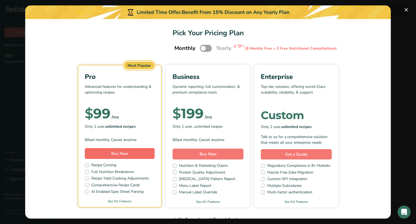
scroll to position [10, 0]
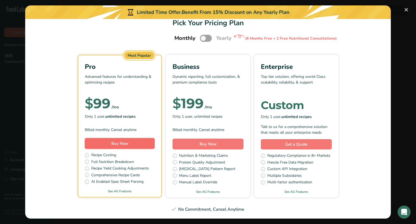
click at [126, 144] on span "Buy Now" at bounding box center [119, 143] width 17 height 5
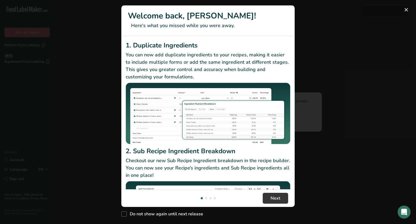
scroll to position [56, 0]
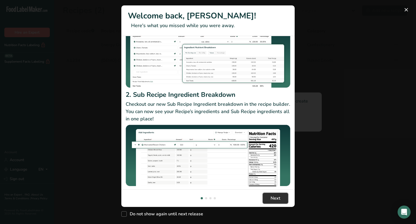
click at [271, 197] on button "Next" at bounding box center [275, 198] width 25 height 11
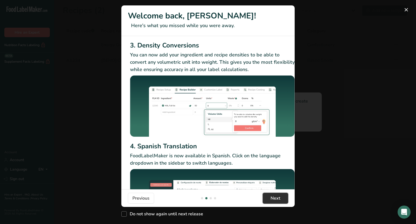
click at [271, 197] on button "Next" at bounding box center [275, 198] width 25 height 11
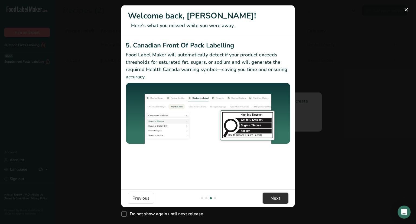
click at [271, 197] on button "Next" at bounding box center [275, 198] width 25 height 11
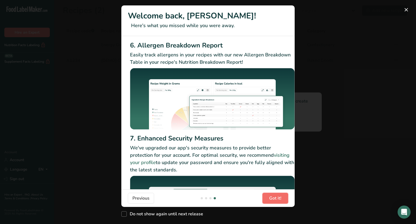
click at [271, 197] on span "Got it!" at bounding box center [275, 198] width 12 height 7
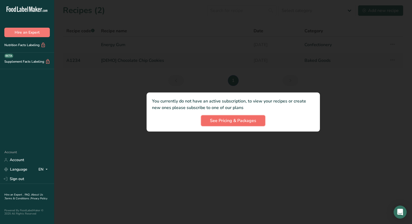
click at [246, 120] on span "See Pricing & Packages" at bounding box center [233, 120] width 46 height 7
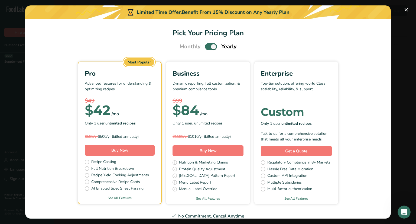
scroll to position [0, 0]
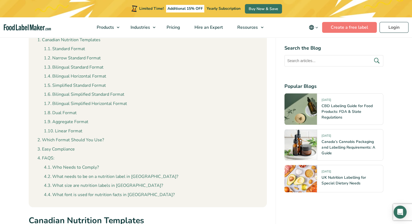
scroll to position [2435, 0]
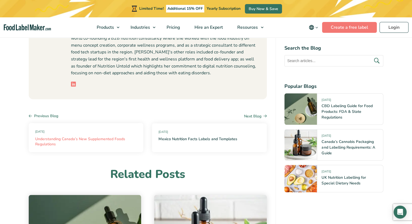
click at [77, 136] on link "Understanding Canada’s New Supplemented Foods Regulations" at bounding box center [86, 141] width 102 height 11
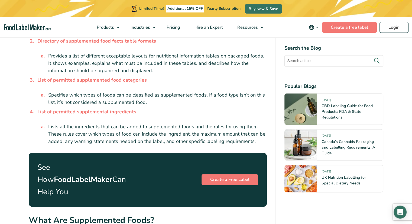
scroll to position [733, 0]
click at [386, 31] on link "Login" at bounding box center [394, 27] width 29 height 11
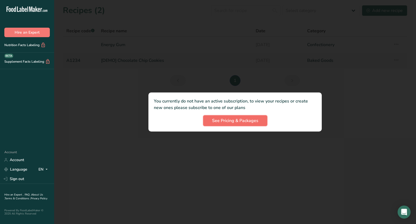
click at [231, 116] on button "See Pricing & Packages" at bounding box center [235, 120] width 64 height 11
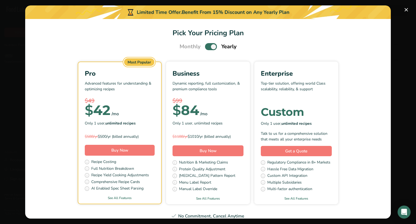
click at [214, 44] on label "Pick Your Pricing Plan Modal" at bounding box center [211, 46] width 12 height 7
click at [209, 45] on input "Pick Your Pricing Plan Modal" at bounding box center [207, 47] width 4 height 4
checkbox input "false"
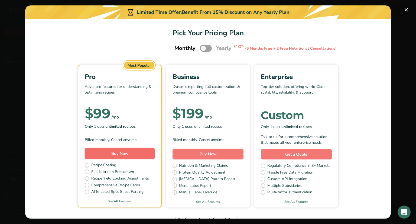
click at [127, 152] on button "Buy Now" at bounding box center [120, 153] width 70 height 11
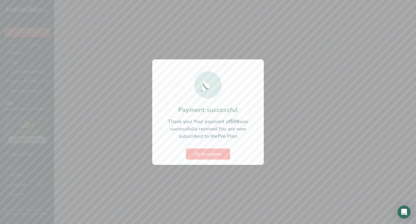
click at [215, 155] on span "Go to recipes" at bounding box center [208, 154] width 26 height 7
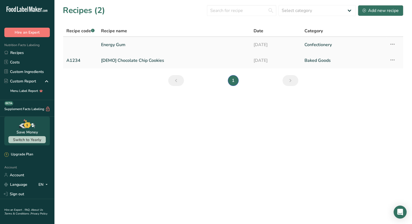
click at [147, 45] on link "Energy Gum" at bounding box center [174, 44] width 146 height 11
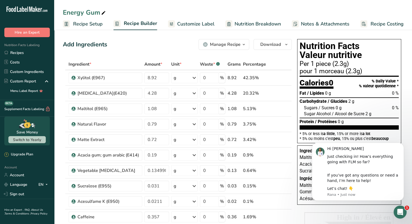
click at [346, 106] on div "Sugars / Sucres 0 g 0 %" at bounding box center [351, 108] width 95 height 6
click at [403, 143] on icon "Dismiss notification" at bounding box center [402, 144] width 3 height 3
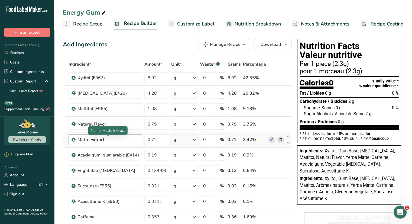
click at [90, 139] on div "Matte Extract" at bounding box center [109, 139] width 62 height 7
click at [120, 139] on div "Matte Extract" at bounding box center [109, 139] width 62 height 7
click at [76, 140] on div "Matte Extract" at bounding box center [106, 139] width 74 height 11
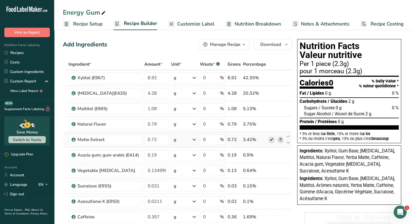
click at [269, 138] on span at bounding box center [271, 139] width 7 height 7
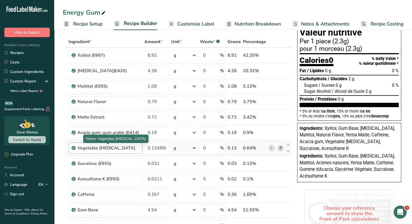
scroll to position [23, 0]
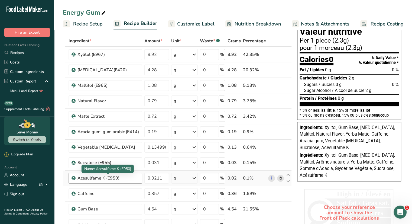
click at [115, 178] on div "Acesulfame K (E950)" at bounding box center [109, 178] width 62 height 7
click at [272, 178] on link "i" at bounding box center [271, 178] width 7 height 7
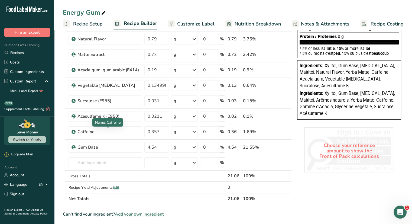
scroll to position [86, 0]
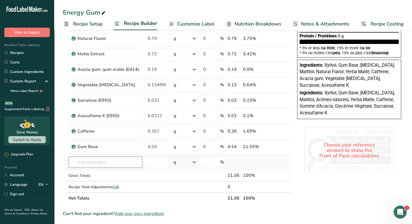
click at [94, 164] on input "text" at bounding box center [106, 162] width 74 height 11
paste input "acesulfame potassium"
click at [78, 160] on input "acesulfame potassium" at bounding box center [106, 162] width 74 height 11
click at [79, 160] on input "acesulfame potassium" at bounding box center [106, 162] width 74 height 11
type input "acesulfame potassium"
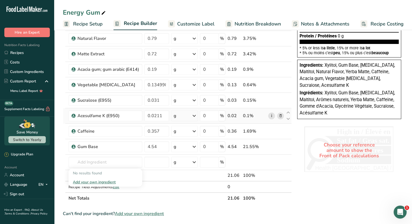
click at [272, 115] on link "i" at bounding box center [271, 115] width 7 height 7
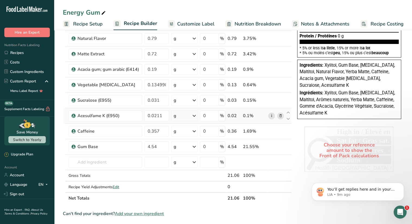
scroll to position [0, 0]
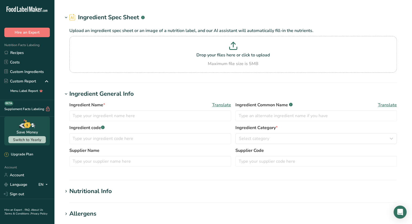
type input "Matte Extract"
type input "Yerba Matte"
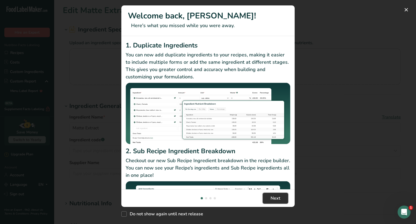
click at [273, 200] on span "Next" at bounding box center [276, 198] width 10 height 7
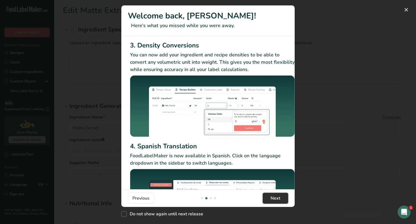
click at [273, 200] on span "Next" at bounding box center [276, 198] width 10 height 7
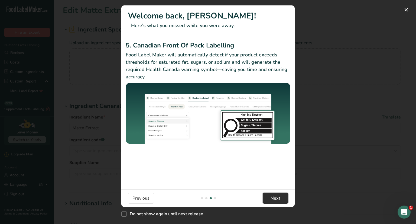
click at [273, 200] on span "Next" at bounding box center [276, 198] width 10 height 7
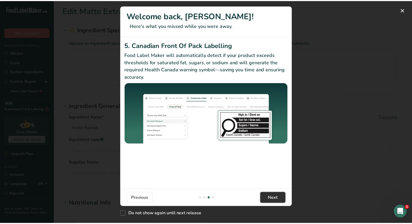
scroll to position [0, 516]
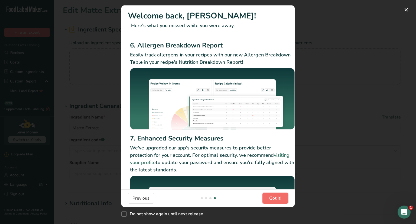
click at [273, 200] on span "Got it!" at bounding box center [275, 198] width 12 height 7
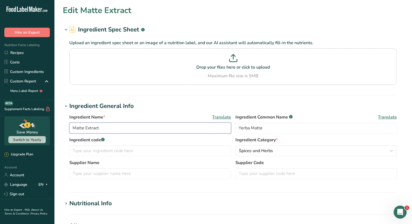
click at [95, 126] on input "Matte Extract" at bounding box center [150, 128] width 162 height 11
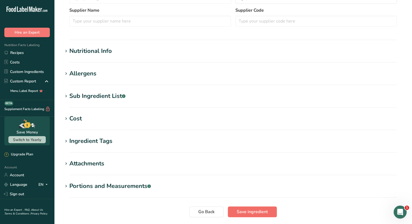
type input "Yerba Matte"
click at [247, 215] on button "Save ingredient" at bounding box center [252, 211] width 49 height 11
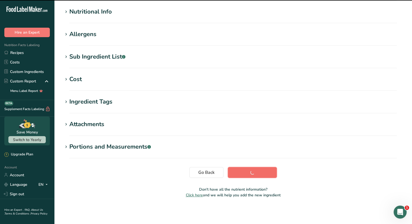
scroll to position [63, 0]
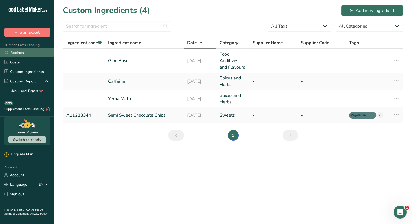
click at [24, 53] on link "Recipes" at bounding box center [27, 52] width 54 height 9
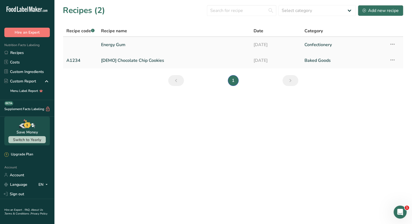
click at [107, 42] on link "Energy Gum" at bounding box center [174, 44] width 146 height 11
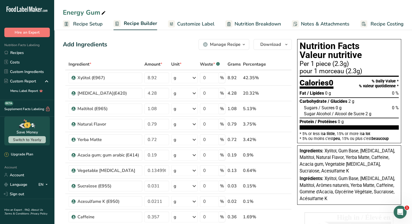
click at [89, 27] on span "Recipe Setup" at bounding box center [88, 23] width 30 height 7
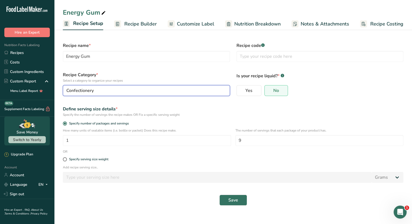
click at [142, 91] on div "Confectionery" at bounding box center [144, 90] width 157 height 7
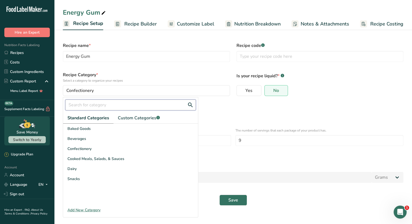
click at [109, 106] on input "text" at bounding box center [130, 104] width 131 height 11
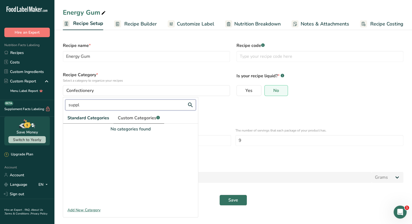
type input "suppl"
click at [146, 115] on span "Custom Categories .a-a{fill:#347362;}.b-a{fill:#fff;}" at bounding box center [139, 118] width 42 height 7
click at [92, 116] on span "Standard Categories" at bounding box center [87, 118] width 41 height 7
click at [223, 116] on div "Specify the number of servings the recipe makes OR Fix a specific serving weight" at bounding box center [233, 114] width 341 height 5
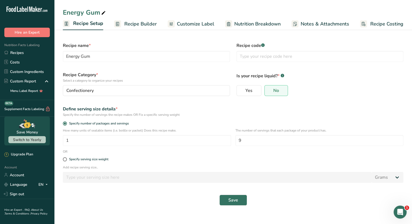
click at [137, 24] on span "Recipe Builder" at bounding box center [140, 23] width 33 height 7
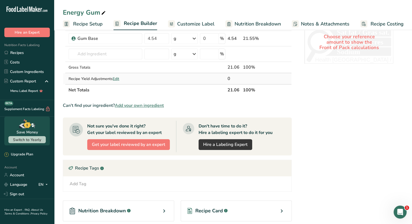
scroll to position [245, 0]
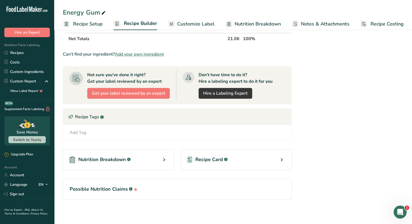
click at [155, 159] on div "Nutrition Breakdown .a-a{fill:#347362;}.b-a{fill:#fff;}" at bounding box center [118, 159] width 111 height 21
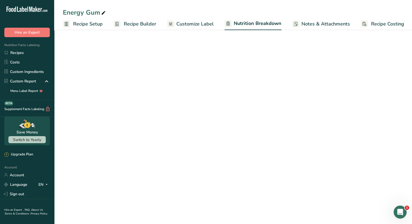
select select "Calories"
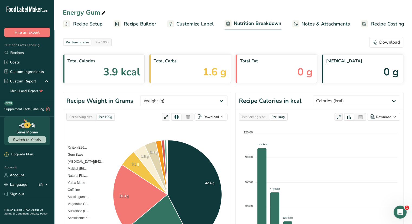
click at [192, 23] on span "Customize Label" at bounding box center [194, 23] width 37 height 7
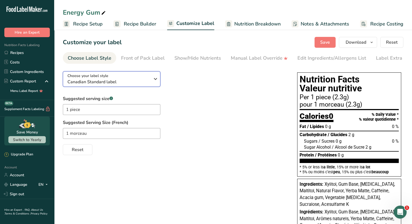
click at [131, 82] on span "Canadian Standard label" at bounding box center [108, 82] width 83 height 7
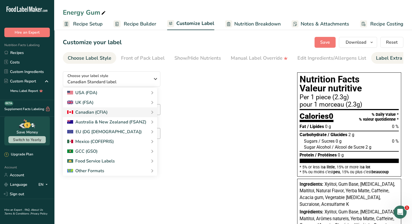
click at [393, 63] on link "Label Extra Info" at bounding box center [394, 58] width 36 height 12
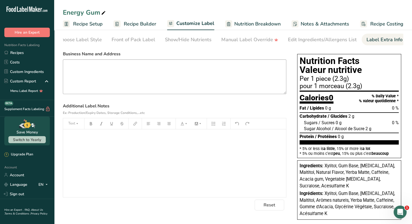
scroll to position [18, 0]
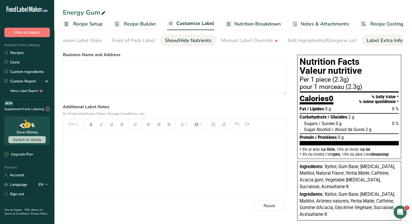
click at [198, 41] on div "Show/Hide Nutrients" at bounding box center [188, 40] width 47 height 7
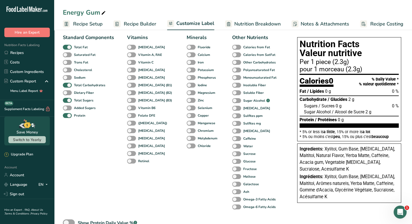
scroll to position [35, 0]
click at [232, 139] on span at bounding box center [236, 138] width 9 height 5
click at [232, 139] on input "Caffeine" at bounding box center [234, 139] width 4 height 4
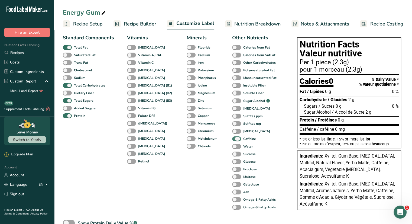
click at [232, 139] on span at bounding box center [236, 138] width 9 height 5
click at [232, 139] on input "Caffeine" at bounding box center [234, 139] width 4 height 4
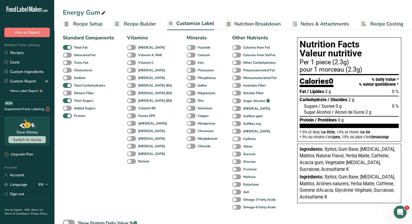
click at [232, 139] on span at bounding box center [236, 138] width 9 height 5
click at [232, 139] on input "Caffeine" at bounding box center [234, 139] width 4 height 4
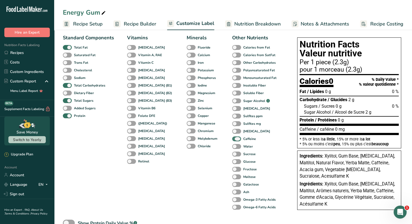
click at [232, 140] on span at bounding box center [236, 138] width 9 height 5
click at [232, 140] on input "Caffeine" at bounding box center [234, 139] width 4 height 4
checkbox input "false"
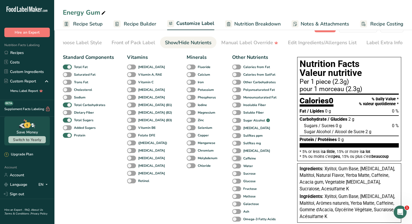
scroll to position [0, 0]
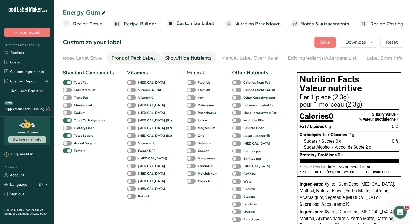
click at [137, 57] on div "Front of Pack Label" at bounding box center [134, 57] width 44 height 7
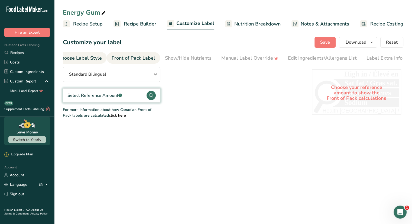
click at [82, 54] on div "Choose Label Style" at bounding box center [80, 57] width 44 height 7
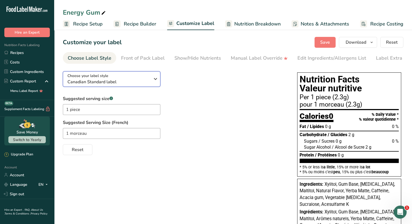
click at [107, 82] on span "Canadian Standard label" at bounding box center [108, 82] width 83 height 7
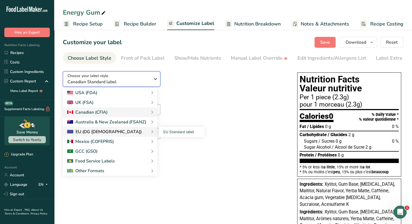
scroll to position [22, 0]
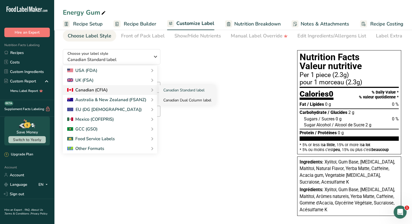
click at [182, 100] on link "Canadian Dual Column label" at bounding box center [187, 100] width 57 height 10
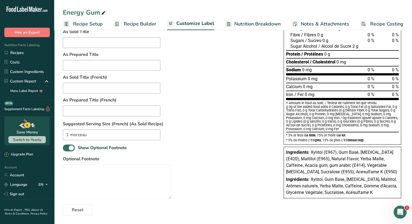
scroll to position [0, 0]
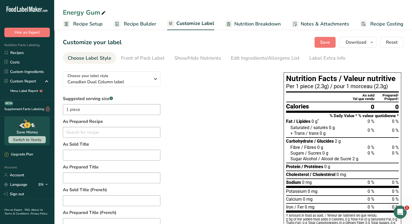
click at [146, 91] on div "Choose your label style Canadian Dual Column label USA (FDA) Standard FDA label…" at bounding box center [168, 197] width 210 height 261
click at [143, 83] on span "Canadian Dual Column label" at bounding box center [108, 82] width 83 height 7
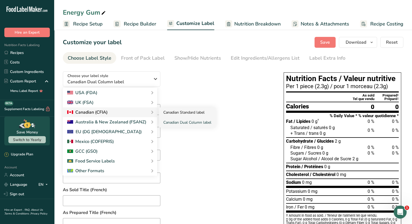
click at [175, 113] on link "Canadian Standard label" at bounding box center [187, 112] width 57 height 10
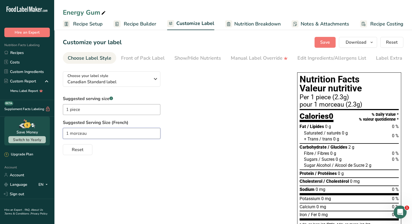
click at [71, 135] on input "1 morceau" at bounding box center [112, 133] width 98 height 11
click at [144, 61] on div "Front of Pack Label" at bounding box center [143, 57] width 44 height 7
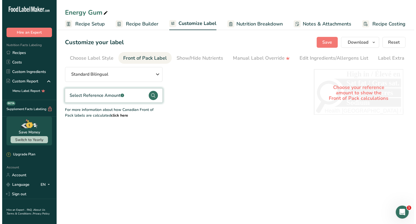
scroll to position [0, 9]
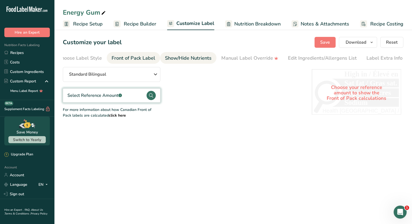
click at [172, 60] on div "Show/Hide Nutrients" at bounding box center [188, 57] width 47 height 7
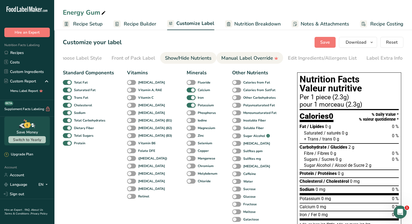
click at [258, 57] on div "Manual Label Override" at bounding box center [249, 57] width 57 height 7
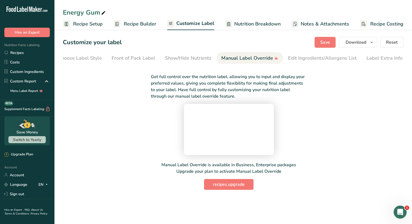
click at [317, 24] on span "Notes & Attachments" at bounding box center [325, 23] width 49 height 7
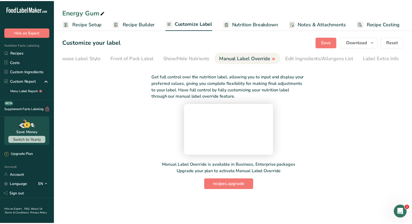
scroll to position [0, 0]
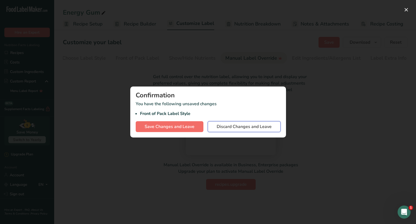
drag, startPoint x: 227, startPoint y: 127, endPoint x: 177, endPoint y: 126, distance: 49.9
click at [177, 126] on div "Save Changes and Leave Discard Changes and Leave" at bounding box center [208, 126] width 145 height 11
click at [234, 128] on span "Discard Changes and Leave" at bounding box center [244, 126] width 55 height 7
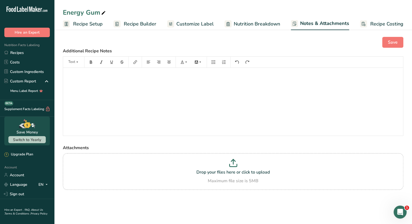
click at [372, 23] on span "Recipe Costing" at bounding box center [387, 23] width 33 height 7
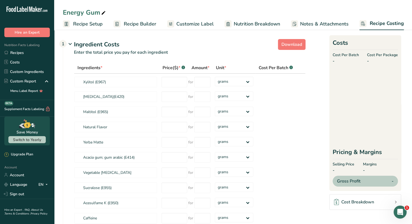
click at [95, 21] on span "Recipe Setup" at bounding box center [88, 23] width 30 height 7
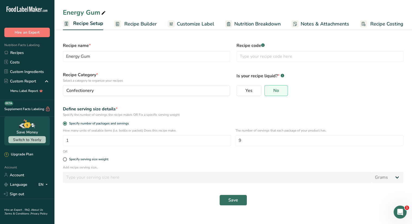
click at [152, 21] on span "Recipe Builder" at bounding box center [140, 23] width 33 height 7
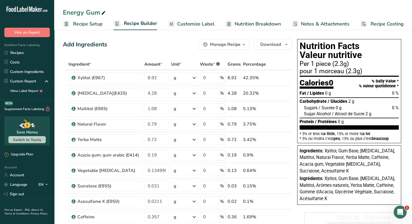
click at [203, 25] on span "Customize Label" at bounding box center [195, 23] width 37 height 7
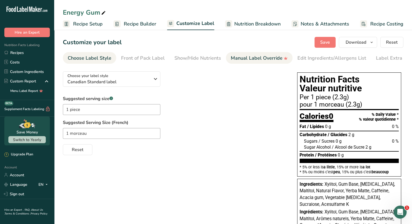
click at [263, 56] on div "Manual Label Override" at bounding box center [259, 57] width 57 height 7
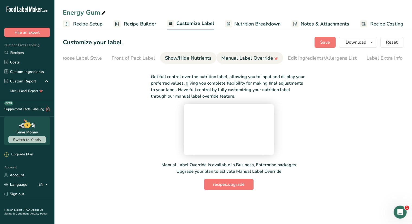
click at [186, 57] on div "Show/Hide Nutrients" at bounding box center [188, 57] width 47 height 7
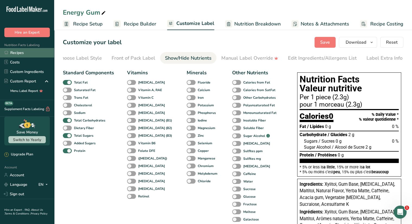
click at [19, 53] on link "Recipes" at bounding box center [27, 52] width 54 height 9
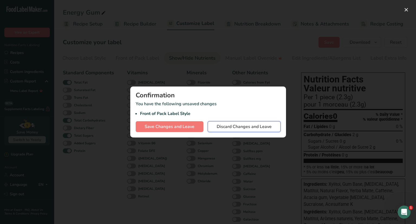
click at [228, 127] on span "Discard Changes and Leave" at bounding box center [244, 126] width 55 height 7
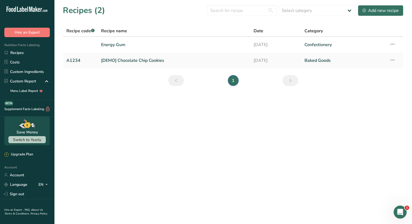
click at [401, 212] on icon "Open Intercom Messenger" at bounding box center [400, 212] width 4 height 4
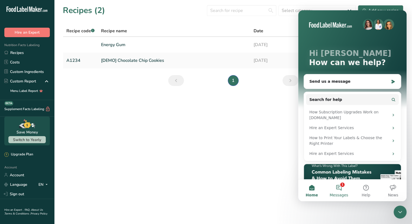
click at [336, 191] on button "1 Messages" at bounding box center [339, 190] width 27 height 22
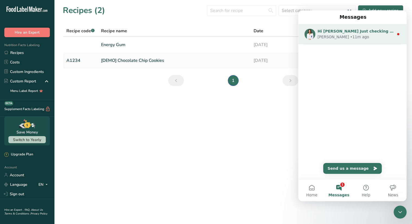
click at [362, 41] on div "Hi Rodrigo Just checking in! How’s everything going with FLM so far? If you’ve …" at bounding box center [352, 34] width 108 height 20
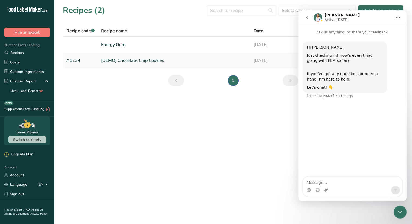
click at [353, 173] on div "Hi Rodrigo Just checking in! How’s everything going with FLM so far? If you’ve …" at bounding box center [352, 106] width 108 height 142
click at [345, 178] on textarea "Message…" at bounding box center [352, 180] width 99 height 9
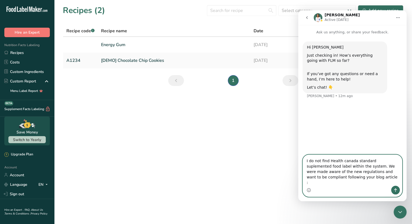
paste textarea "https://foodlabelmaker.com/regulatory-hub/cfia/new-supplemented-foods-regulatio…"
click at [364, 170] on textarea "I do not find Health canada standard suplemented food label within the system. …" at bounding box center [352, 170] width 99 height 31
type textarea "I do not find Health canada standard suplemented food label within the system. …"
click at [394, 191] on icon "Send a message…" at bounding box center [396, 190] width 4 height 4
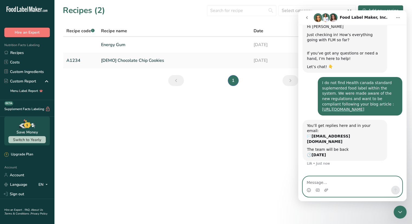
scroll to position [37, 0]
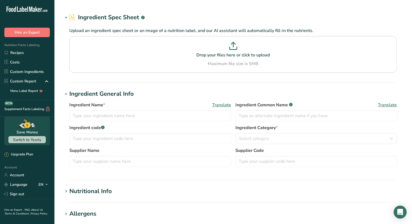
type input "Acesulfame K (E950)"
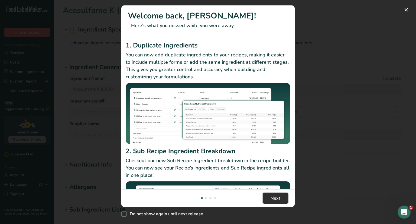
click at [268, 194] on button "Next" at bounding box center [275, 198] width 25 height 11
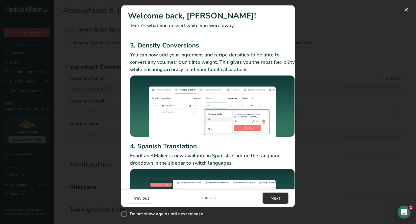
click at [268, 194] on button "Next" at bounding box center [275, 198] width 25 height 11
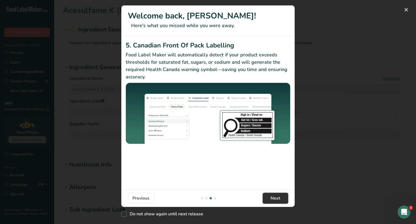
click at [268, 194] on button "Next" at bounding box center [275, 198] width 25 height 11
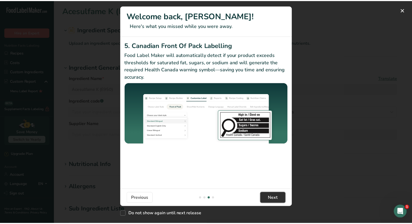
scroll to position [0, 516]
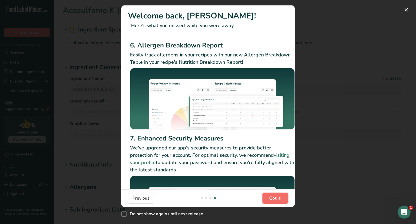
click at [268, 194] on button "Got it!" at bounding box center [276, 198] width 26 height 11
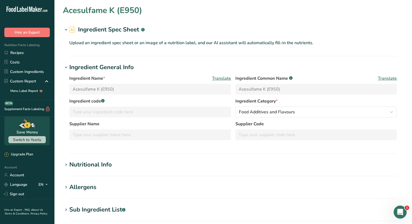
click at [146, 68] on h1 "Ingredient General Info" at bounding box center [233, 67] width 341 height 9
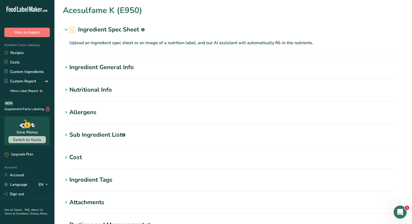
click at [146, 68] on h1 "Ingredient General Info" at bounding box center [233, 67] width 341 height 9
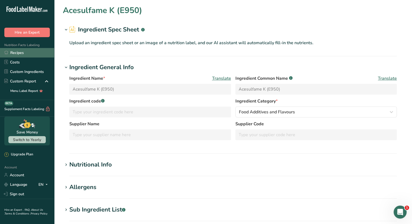
click at [27, 53] on link "Recipes" at bounding box center [27, 52] width 54 height 9
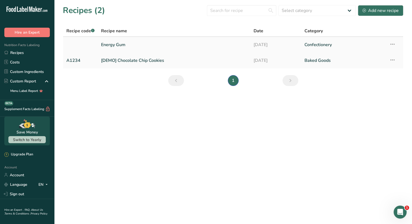
click at [118, 43] on link "Energy Gum" at bounding box center [174, 44] width 146 height 11
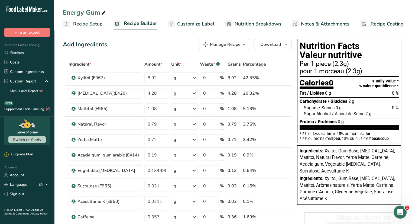
click at [92, 25] on span "Recipe Setup" at bounding box center [88, 23] width 30 height 7
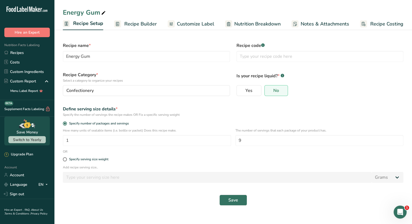
click at [142, 27] on link "Recipe Builder" at bounding box center [135, 24] width 43 height 12
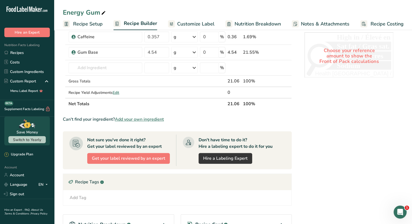
scroll to position [245, 0]
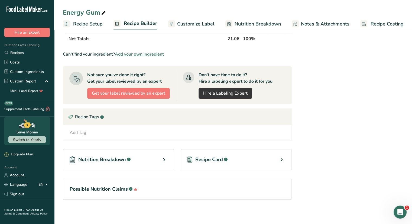
click at [183, 25] on span "Customize Label" at bounding box center [195, 23] width 37 height 7
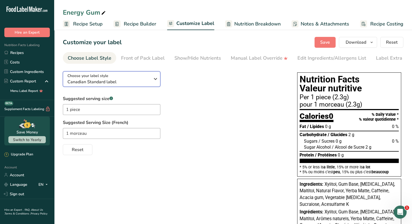
click at [127, 79] on div "Choose your label style Canadian Standard label" at bounding box center [108, 79] width 83 height 12
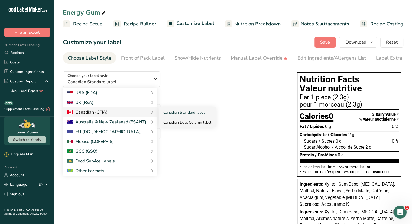
click at [177, 123] on link "Canadian Dual Column label" at bounding box center [187, 122] width 57 height 10
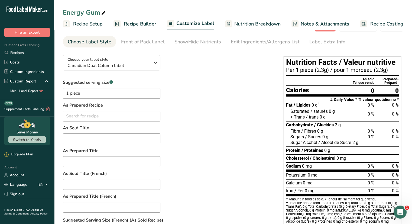
scroll to position [5, 0]
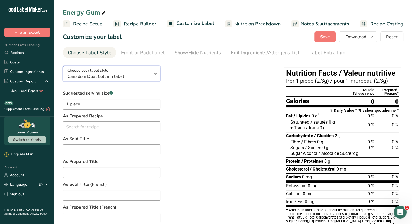
click at [136, 71] on div "Choose your label style Canadian Dual Column label" at bounding box center [108, 73] width 83 height 12
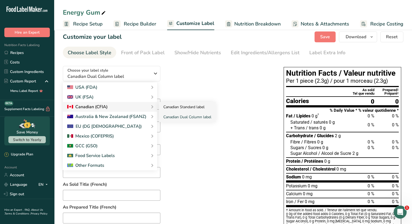
click at [171, 108] on link "Canadian Standard label" at bounding box center [187, 107] width 57 height 10
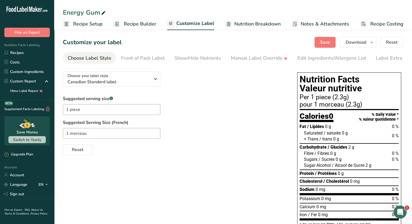
scroll to position [0, 9]
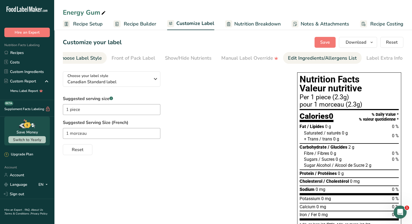
click at [320, 54] on link "Edit Ingredients/Allergens List" at bounding box center [322, 58] width 69 height 12
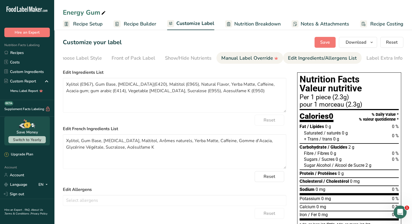
click at [235, 53] on link "Manual Label Override" at bounding box center [249, 58] width 57 height 12
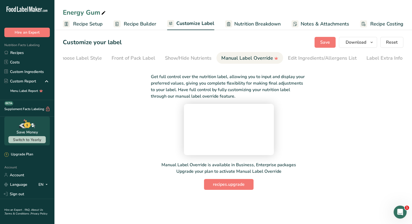
scroll to position [16, 0]
click at [185, 54] on div "Show/Hide Nutrients" at bounding box center [188, 57] width 47 height 7
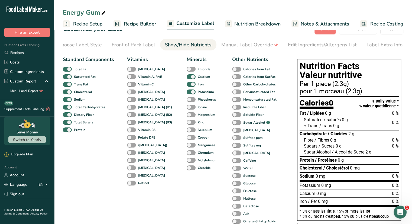
scroll to position [12, 0]
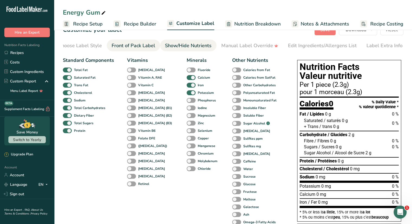
click at [136, 45] on div "Front of Pack Label" at bounding box center [134, 45] width 44 height 7
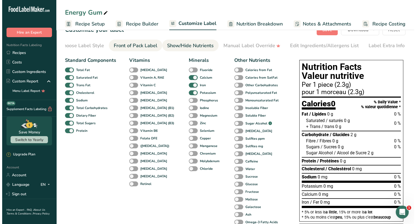
scroll to position [0, 0]
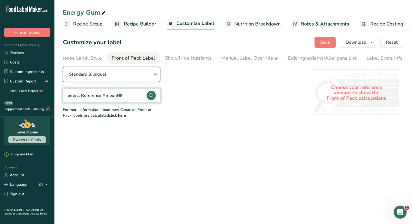
click at [135, 79] on button "Standard Bilingual" at bounding box center [112, 74] width 98 height 15
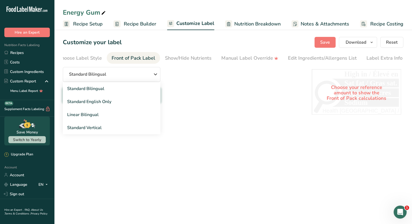
click at [235, 95] on div "Standard Bilingual Standard Bilingual Standard English Only Linear Bilingual St…" at bounding box center [182, 92] width 238 height 51
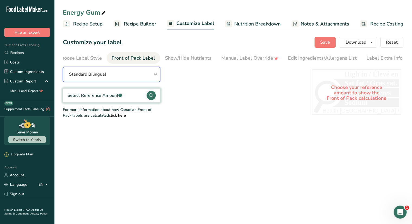
click at [104, 78] on span "Standard Bilingual" at bounding box center [87, 74] width 37 height 7
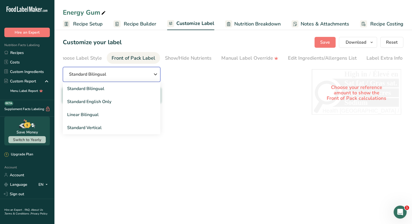
click at [104, 78] on span "Standard Bilingual" at bounding box center [87, 74] width 37 height 7
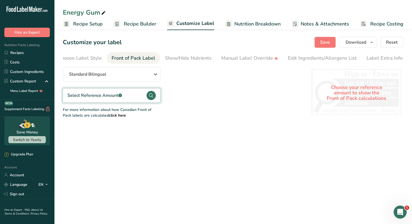
click at [108, 95] on div "Select Reference Amount .a-a{fill:#347362;}.b-a{fill:#fff;}" at bounding box center [94, 95] width 54 height 7
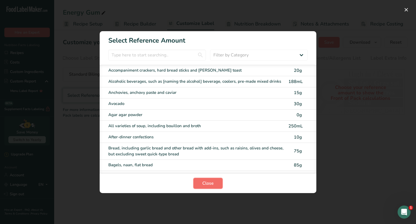
click at [212, 182] on span "Close" at bounding box center [207, 183] width 11 height 7
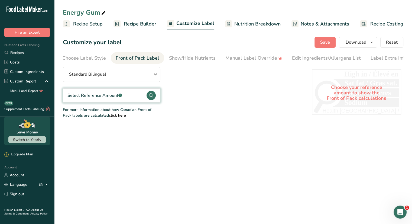
click at [24, 7] on icon ".a-20{fill:#fff;}" at bounding box center [33, 11] width 53 height 8
click at [140, 20] on link "Recipe Builder" at bounding box center [135, 24] width 43 height 12
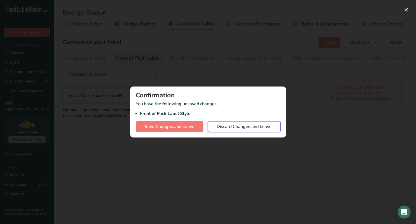
click at [239, 126] on span "Discard Changes and Leave" at bounding box center [244, 126] width 55 height 7
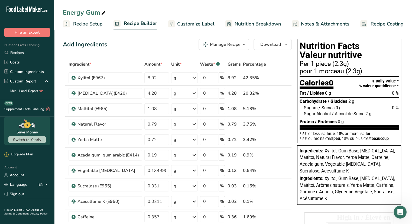
click at [82, 24] on span "Recipe Setup" at bounding box center [88, 23] width 30 height 7
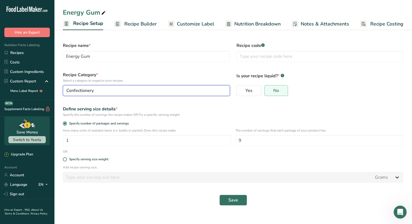
click at [153, 90] on div "Confectionery" at bounding box center [144, 90] width 157 height 7
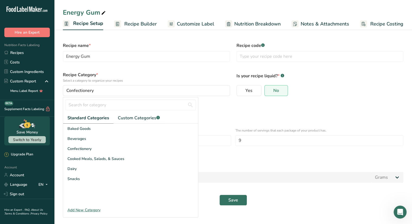
click at [172, 62] on div "Recipe name * Energy Gum" at bounding box center [147, 52] width 174 height 26
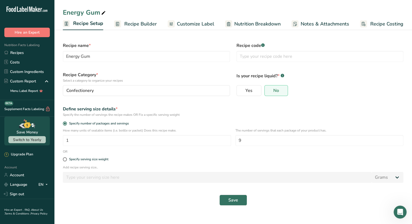
click at [137, 24] on span "Recipe Builder" at bounding box center [140, 23] width 33 height 7
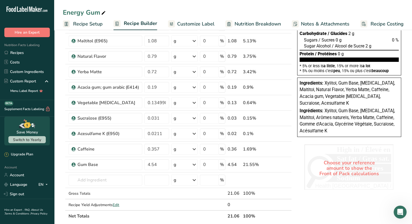
scroll to position [72, 0]
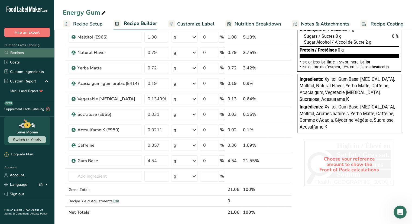
click at [30, 50] on link "Recipes" at bounding box center [27, 52] width 54 height 9
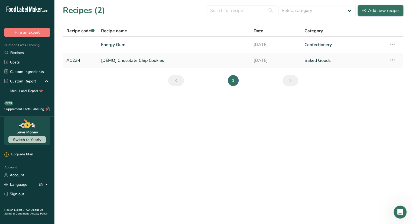
click at [368, 9] on div "Add new recipe" at bounding box center [381, 10] width 36 height 7
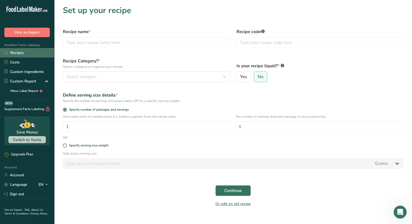
click at [23, 52] on link "Recipes" at bounding box center [27, 52] width 54 height 9
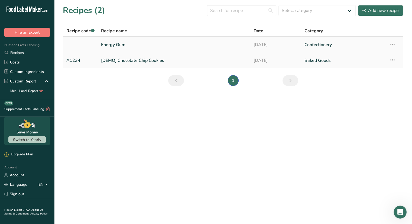
click at [117, 44] on link "Energy Gum" at bounding box center [174, 44] width 146 height 11
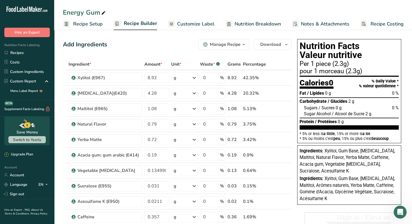
click at [139, 21] on span "Recipe Builder" at bounding box center [140, 23] width 33 height 7
click at [175, 23] on link "Customize Label" at bounding box center [191, 24] width 47 height 12
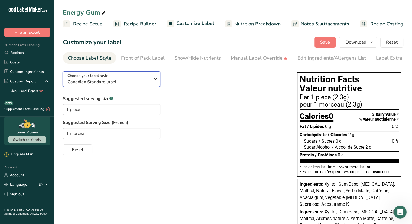
click at [142, 80] on span "Canadian Standard label" at bounding box center [108, 82] width 83 height 7
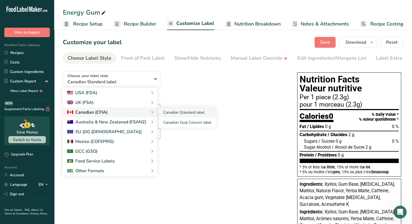
click at [137, 109] on div "Canadian (CFIA)" at bounding box center [110, 112] width 94 height 10
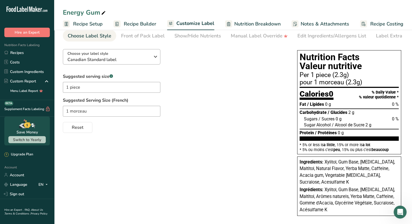
scroll to position [9, 0]
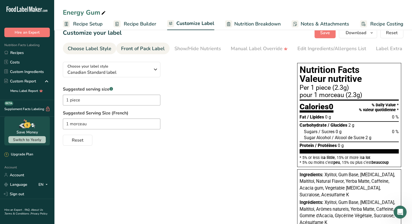
click at [146, 51] on div "Front of Pack Label" at bounding box center [143, 48] width 44 height 7
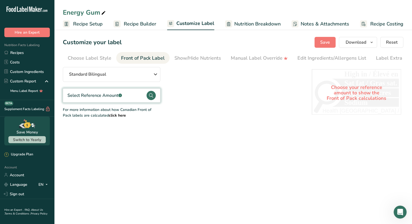
scroll to position [0, 9]
click at [183, 59] on div "Show/Hide Nutrients" at bounding box center [188, 57] width 47 height 7
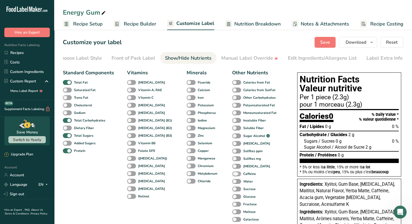
click at [232, 173] on span at bounding box center [236, 173] width 9 height 5
click at [232, 173] on input "Caffeine" at bounding box center [234, 174] width 4 height 4
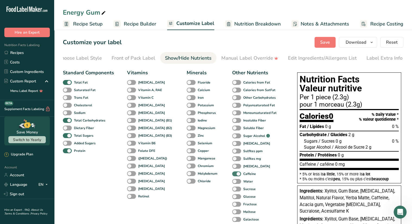
click at [232, 173] on span at bounding box center [236, 173] width 9 height 5
click at [232, 173] on input "Caffeine" at bounding box center [234, 174] width 4 height 4
checkbox input "false"
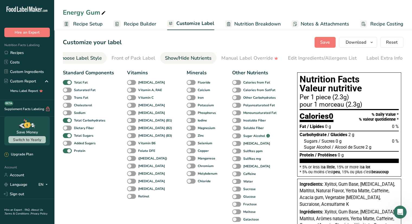
click at [81, 60] on div "Choose Label Style" at bounding box center [80, 57] width 44 height 7
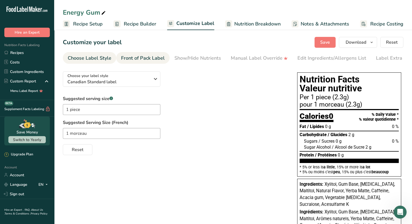
click at [139, 59] on div "Front of Pack Label" at bounding box center [143, 57] width 44 height 7
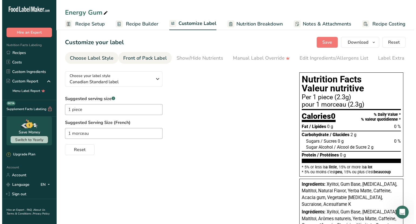
scroll to position [0, 9]
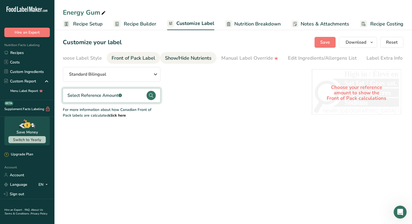
click at [191, 62] on div "Show/Hide Nutrients" at bounding box center [188, 57] width 47 height 7
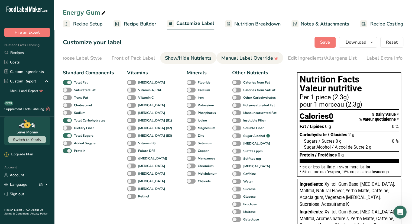
click at [219, 56] on li "Manual Label Override" at bounding box center [250, 58] width 67 height 12
click at [129, 20] on span "Recipe Builder" at bounding box center [140, 23] width 33 height 7
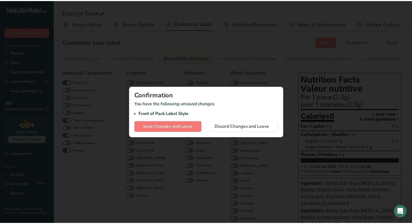
scroll to position [0, 0]
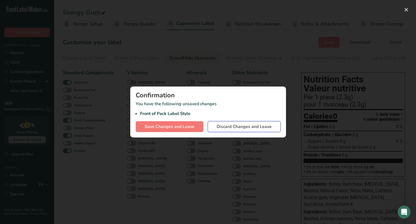
click at [233, 129] on span "Discard Changes and Leave" at bounding box center [244, 126] width 55 height 7
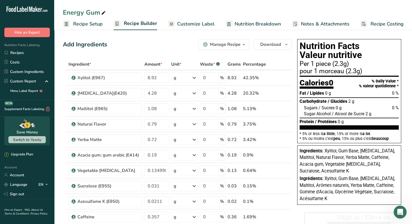
click at [199, 24] on span "Customize Label" at bounding box center [195, 23] width 37 height 7
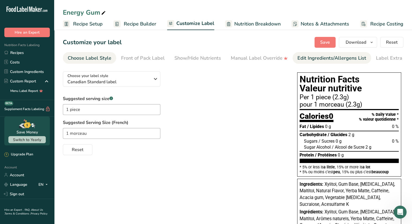
click at [317, 57] on div "Edit Ingredients/Allergens List" at bounding box center [332, 57] width 69 height 7
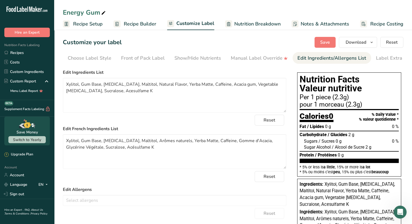
scroll to position [0, 9]
click at [172, 59] on div "Show/Hide Nutrients" at bounding box center [188, 57] width 47 height 7
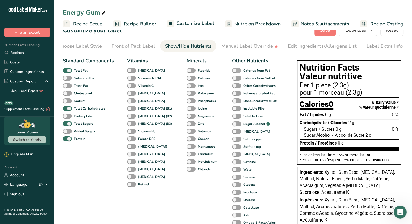
scroll to position [12, 0]
click at [306, 48] on div "Edit Ingredients/Allergens List" at bounding box center [322, 46] width 69 height 7
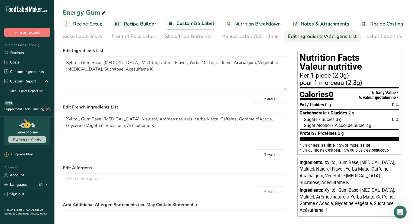
scroll to position [23, 0]
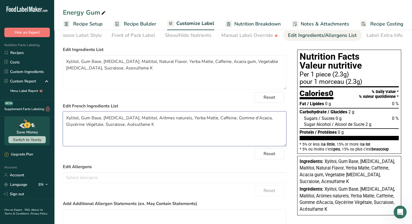
click at [111, 127] on textarea "Xylitol, Gum Base, Sorbitol, Maltitol, Arômes naturels, Yerba Matte, Caffeine, …" at bounding box center [175, 128] width 224 height 35
click at [144, 128] on textarea "Xylitol, Gum Base, Sorbitol, Maltitol, Arômes naturels, Yerba Matte, Caffeine, …" at bounding box center [175, 128] width 224 height 35
type textarea "Xylitol, Gum Base, Sorbitol, Maltitol, Arômes naturels, Yerba Matte, Caffeine, …"
drag, startPoint x: 118, startPoint y: 67, endPoint x: 112, endPoint y: 68, distance: 6.4
click at [112, 68] on textarea "Xylitol, Gum Base, Sorbitol, Maltitol, Natural Flavor, Yerba Matte, Caffeine, A…" at bounding box center [175, 72] width 224 height 35
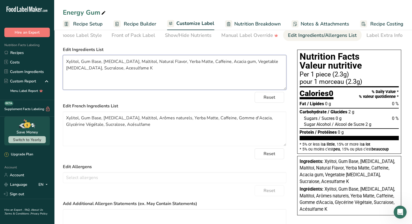
click at [117, 69] on textarea "Xylitol, Gum Base, Sorbitol, Maltitol, Natural Flavor, Yerba Matte, Caffeine, A…" at bounding box center [175, 72] width 224 height 35
drag, startPoint x: 117, startPoint y: 69, endPoint x: 88, endPoint y: 71, distance: 29.1
click at [88, 71] on textarea "Xylitol, Gum Base, Sorbitol, Maltitol, Natural Flavor, Yerba Matte, Caffeine, A…" at bounding box center [175, 72] width 224 height 35
paste textarea "https://foodlabelmaker.com/regulatory-hub/cfia/new-supplemented-foods-regulatio…"
paste textarea "potassium"
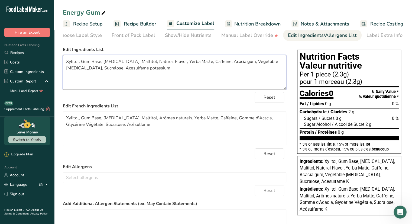
click at [113, 69] on textarea "Xylitol, Gum Base, Sorbitol, Maltitol, Natural Flavor, Yerba Matte, Caffeine, A…" at bounding box center [175, 72] width 224 height 35
type textarea "Xylitol, Gum Base, Sorbitol, Maltitol, Natural Flavor, Yerba Matte, Caffeine, A…"
click at [131, 125] on textarea "Xylitol, Gum Base, Sorbitol, Maltitol, Arômes naturels, Yerba Matte, Caffeine, …" at bounding box center [175, 128] width 224 height 35
type textarea "Xylitol, Gum Base, Sorbitol, Maltitol, Arômes naturels, Yerba Matte, Caffeine, …"
click at [155, 101] on div "Reset" at bounding box center [175, 97] width 224 height 11
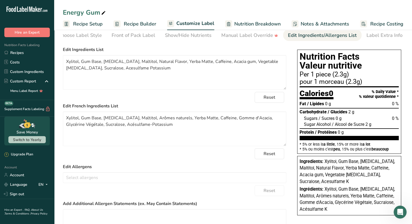
click at [294, 133] on div "Choose your label style Canadian Standard label USA (FDA) Standard FDA label Ta…" at bounding box center [233, 160] width 341 height 232
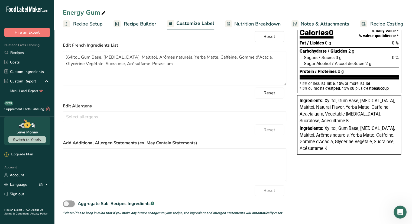
scroll to position [0, 0]
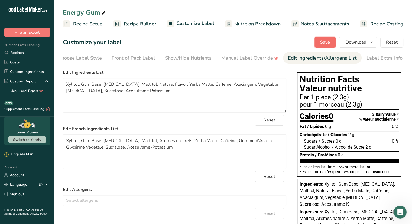
click at [326, 45] on span "Save" at bounding box center [325, 42] width 10 height 7
click at [381, 56] on div "Label Extra Info" at bounding box center [385, 57] width 36 height 7
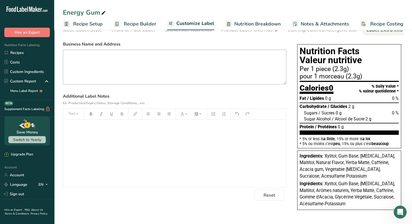
scroll to position [29, 0]
click at [127, 137] on div "﻿" at bounding box center [174, 154] width 223 height 68
click at [203, 212] on div "Choose your label style Canadian Standard label USA (FDA) Standard FDA label Ta…" at bounding box center [233, 127] width 341 height 176
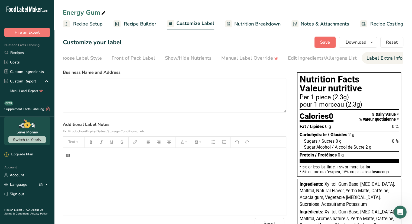
click at [329, 45] on span "Save" at bounding box center [325, 42] width 10 height 7
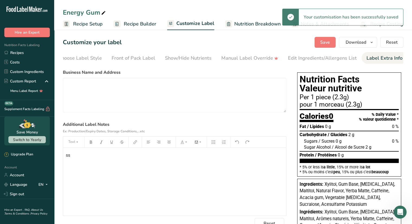
scroll to position [39, 0]
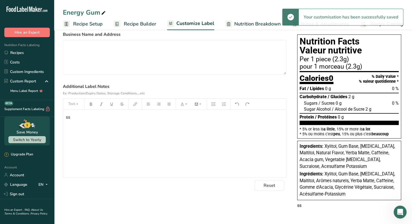
drag, startPoint x: 123, startPoint y: 122, endPoint x: 54, endPoint y: 106, distance: 70.8
click at [54, 106] on section "Customize your label Save Download Choose what to show on your downloaded label…" at bounding box center [233, 107] width 358 height 234
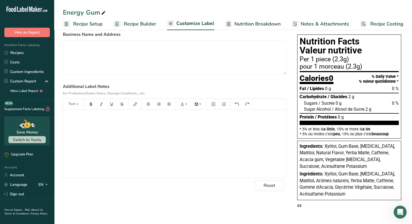
click at [319, 51] on h1 "Nutrition Facts Valeur nutritive" at bounding box center [349, 46] width 99 height 18
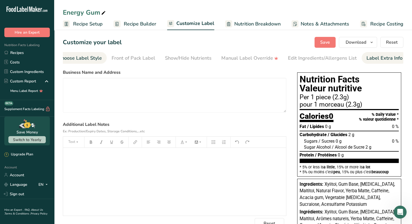
drag, startPoint x: 103, startPoint y: 62, endPoint x: 66, endPoint y: 60, distance: 36.7
click at [66, 60] on li "Choose Label Style" at bounding box center [79, 58] width 53 height 12
click at [100, 59] on div "Choose Label Style" at bounding box center [90, 57] width 44 height 7
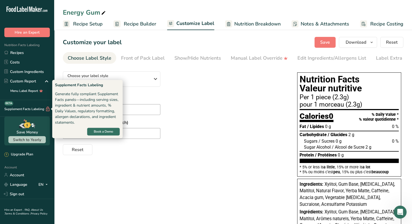
click at [17, 111] on div "Supplement Facts Labeling BETA" at bounding box center [25, 109] width 50 height 6
click at [44, 107] on div "Supplement Facts Labeling BETA" at bounding box center [25, 109] width 50 height 6
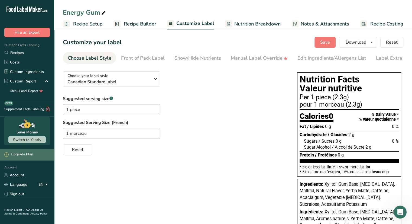
click at [31, 153] on div "Upgrade Plan" at bounding box center [18, 154] width 29 height 5
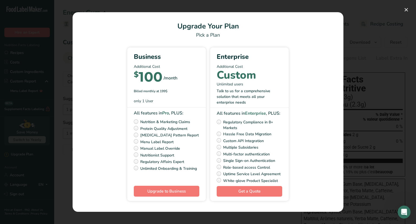
click at [366, 58] on div "Pick Your Pricing Plan Modal" at bounding box center [208, 112] width 416 height 224
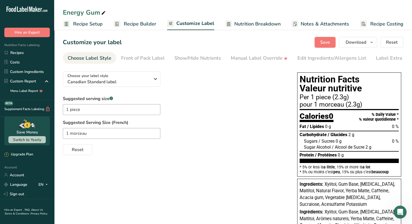
click at [401, 217] on div "Open Intercom Messenger" at bounding box center [400, 212] width 18 height 18
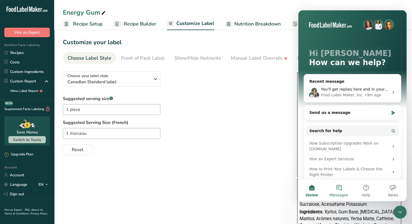
click at [333, 189] on button "Messages" at bounding box center [339, 190] width 27 height 22
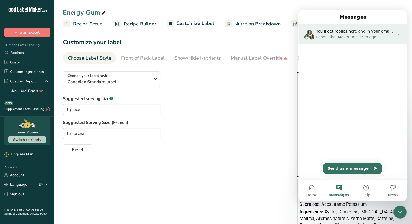
click at [327, 38] on div "Food Label Maker, Inc." at bounding box center [337, 37] width 43 height 6
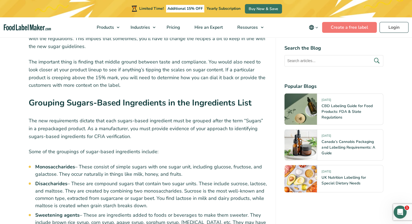
scroll to position [704, 0]
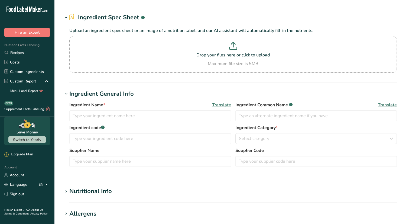
type input "Acesulfame K (E950)"
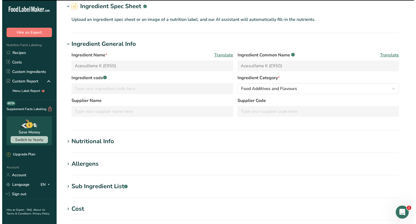
scroll to position [24, 0]
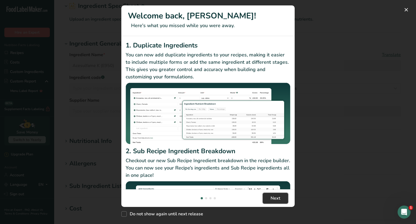
click at [274, 198] on span "Next" at bounding box center [276, 198] width 10 height 7
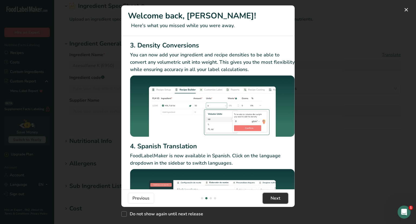
click at [274, 198] on span "Next" at bounding box center [276, 198] width 10 height 7
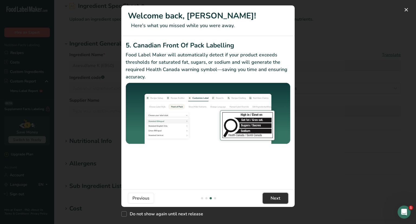
click at [274, 198] on span "Next" at bounding box center [276, 198] width 10 height 7
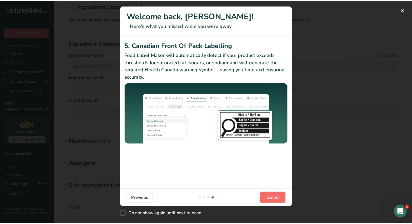
scroll to position [0, 516]
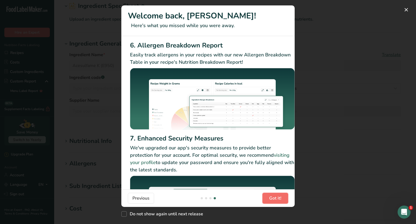
click at [274, 198] on span "Got it!" at bounding box center [275, 198] width 12 height 7
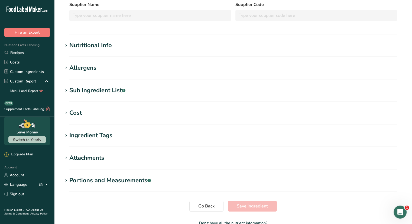
scroll to position [119, 0]
click at [89, 71] on div "Allergens" at bounding box center [82, 67] width 27 height 9
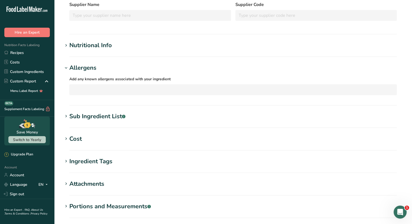
click at [89, 44] on div "Nutritional Info" at bounding box center [90, 45] width 43 height 9
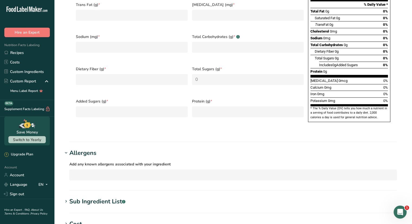
scroll to position [391, 0]
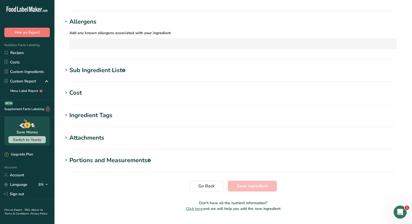
click at [77, 88] on div "Cost" at bounding box center [75, 92] width 12 height 9
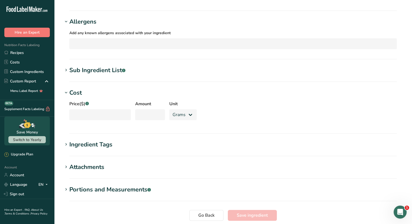
click at [77, 88] on div "Cost" at bounding box center [75, 92] width 12 height 9
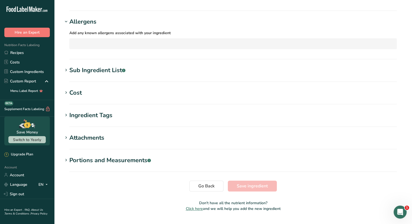
click at [79, 111] on div "Ingredient Tags" at bounding box center [90, 115] width 43 height 9
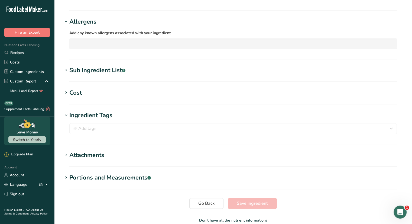
click at [79, 111] on div "Ingredient Tags" at bounding box center [90, 115] width 43 height 9
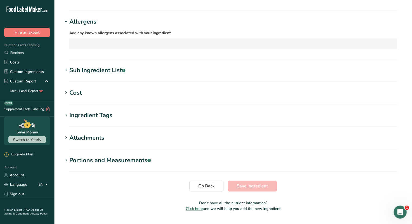
click at [85, 133] on div "Attachments" at bounding box center [86, 137] width 35 height 9
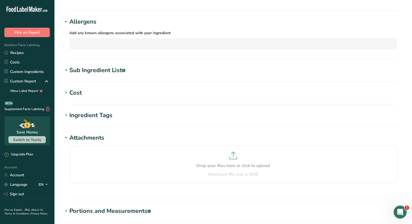
drag, startPoint x: 85, startPoint y: 123, endPoint x: 65, endPoint y: 123, distance: 19.8
click at [65, 134] on icon at bounding box center [66, 138] width 5 height 8
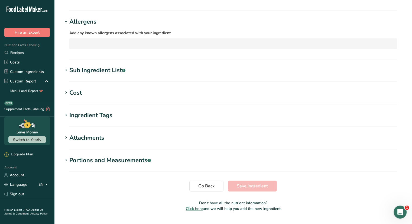
click at [66, 156] on section "Portions and Measurements .a-a{fill:#347362;}.b-a{fill:#fff;} Amount 100 Unit o…" at bounding box center [233, 164] width 341 height 16
click at [67, 156] on icon at bounding box center [66, 160] width 5 height 8
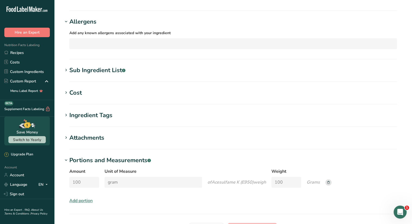
click at [67, 156] on icon at bounding box center [66, 160] width 5 height 8
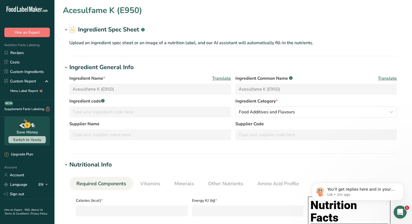
scroll to position [0, 0]
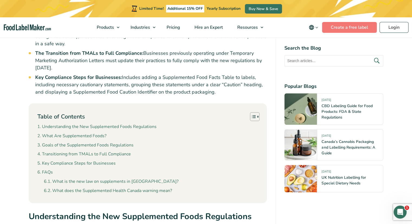
scroll to position [416, 0]
click at [82, 162] on link "Key Compliance Steps for Businesses" at bounding box center [76, 163] width 78 height 7
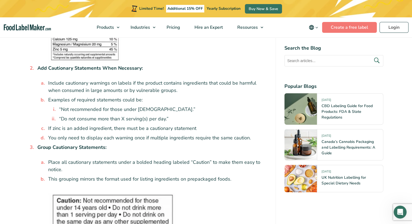
scroll to position [1875, 0]
